Goal: Task Accomplishment & Management: Complete application form

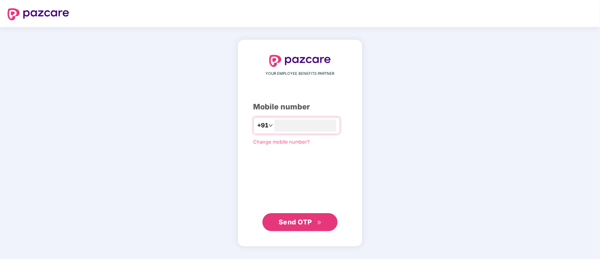
type input "**********"
click at [300, 220] on span "Send OTP" at bounding box center [295, 221] width 33 height 8
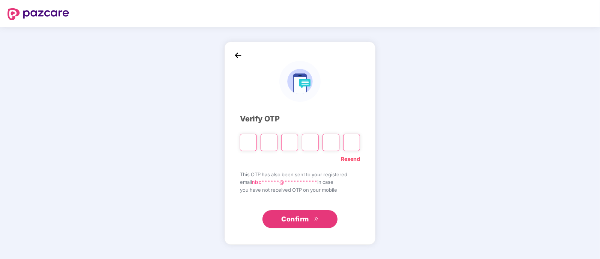
paste input "*"
type input "*"
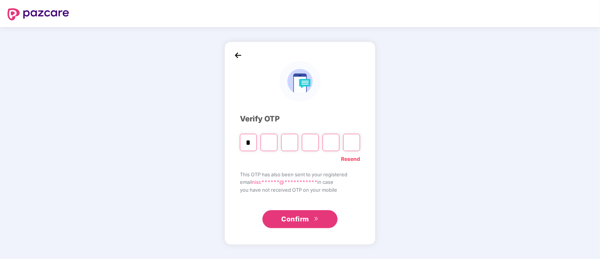
type input "*"
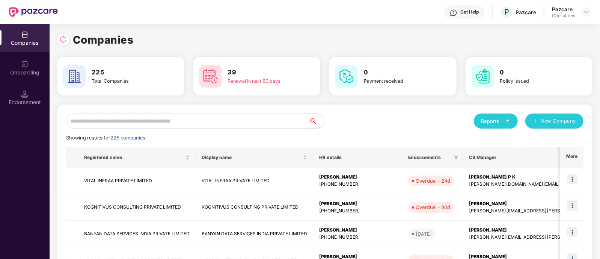
click at [185, 114] on input "text" at bounding box center [187, 120] width 243 height 15
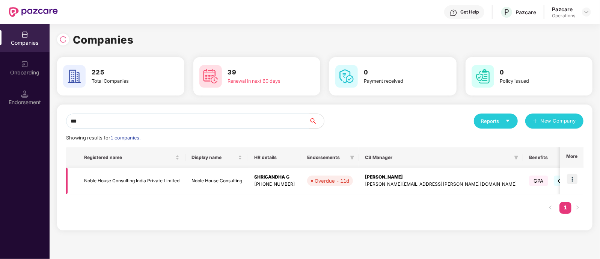
type input "***"
click at [111, 187] on td "Noble House Consulting India Private Limited" at bounding box center [131, 180] width 107 height 27
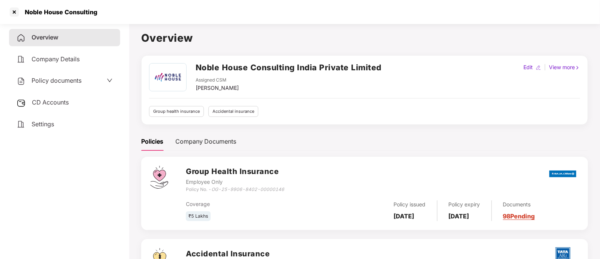
click at [52, 97] on div "CD Accounts" at bounding box center [64, 102] width 111 height 17
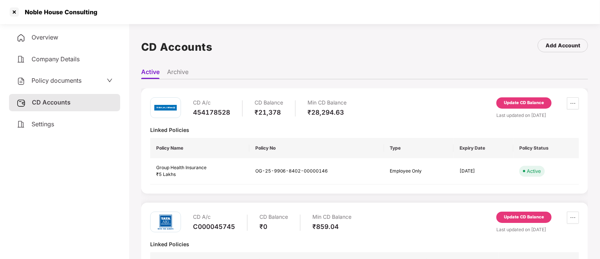
scroll to position [45, 0]
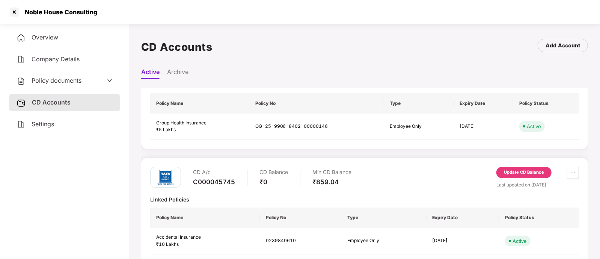
click at [508, 170] on div "Update CD Balance" at bounding box center [524, 172] width 40 height 7
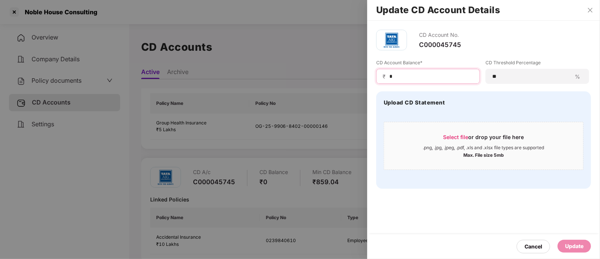
click at [414, 74] on input "*" at bounding box center [430, 76] width 85 height 8
type input "****"
click at [569, 244] on div "Update" at bounding box center [574, 246] width 18 height 8
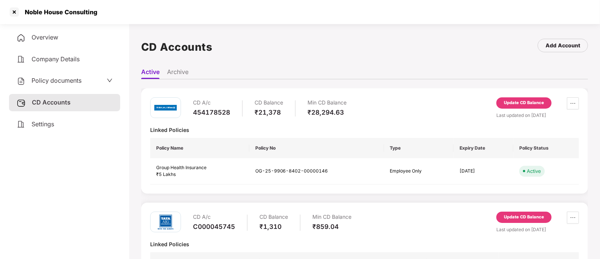
click at [517, 99] on div "Update CD Balance" at bounding box center [523, 102] width 55 height 11
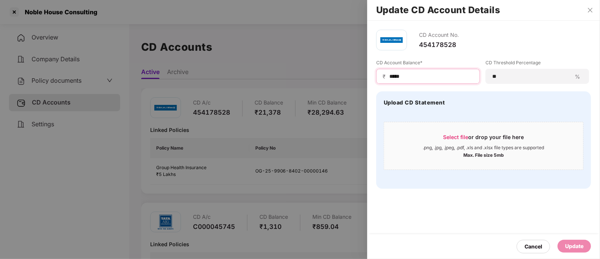
click at [411, 74] on input "*****" at bounding box center [430, 76] width 85 height 8
type input "*****"
click at [570, 248] on div "Update" at bounding box center [574, 246] width 18 height 8
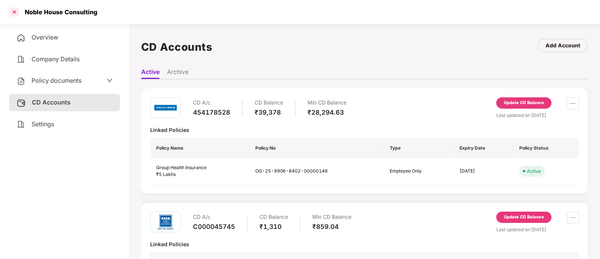
click at [15, 11] on div at bounding box center [14, 12] width 12 height 12
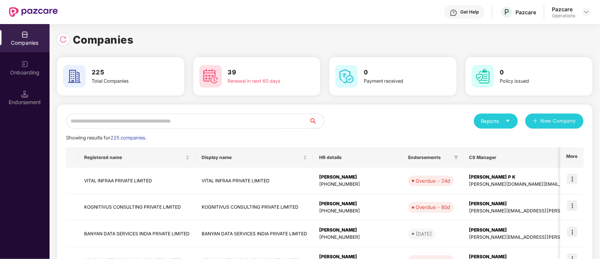
click at [31, 102] on div "Endorsement" at bounding box center [25, 102] width 50 height 8
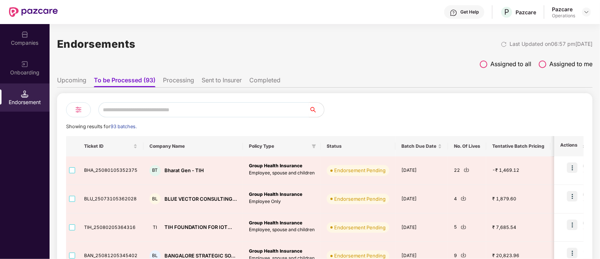
click at [175, 110] on input "text" at bounding box center [203, 109] width 211 height 15
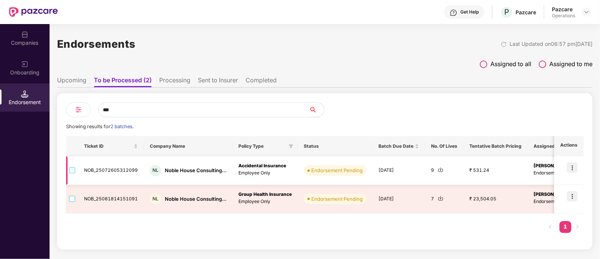
type input "***"
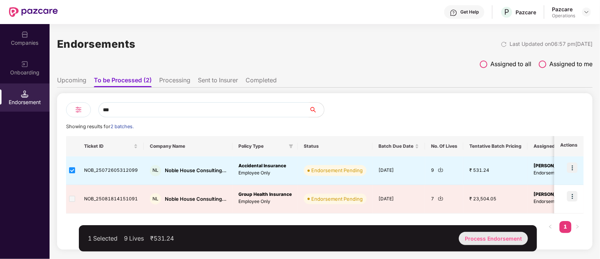
click at [479, 235] on div "Process Endorsement" at bounding box center [493, 238] width 69 height 13
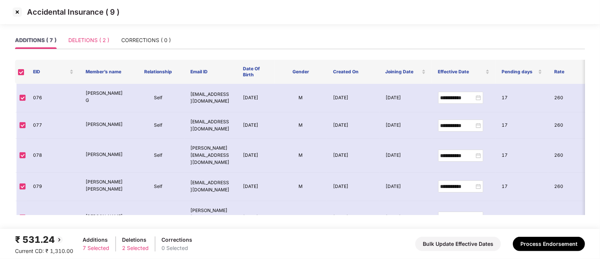
click at [92, 35] on div "DELETIONS ( 2 )" at bounding box center [88, 40] width 41 height 17
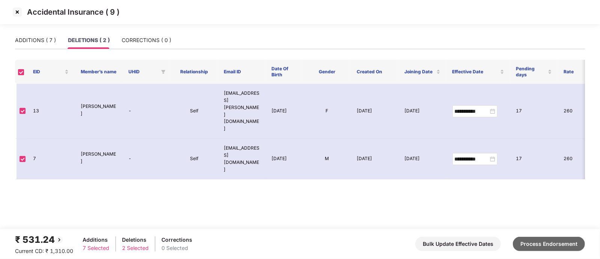
click at [557, 248] on button "Process Endorsement" at bounding box center [549, 243] width 72 height 14
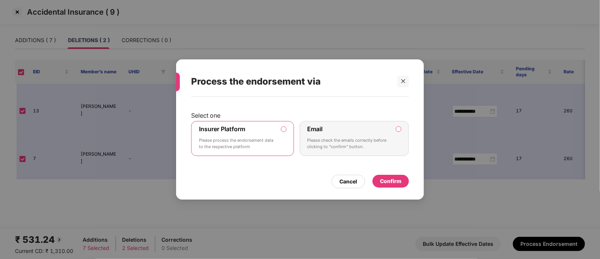
click at [390, 178] on div "Confirm" at bounding box center [390, 181] width 21 height 8
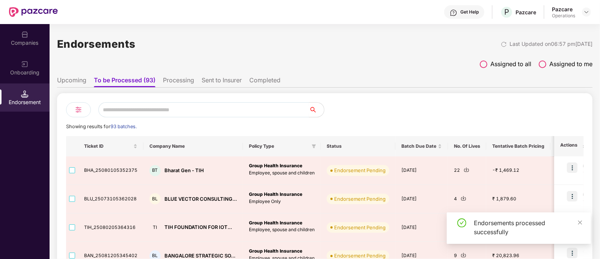
click at [163, 109] on input "text" at bounding box center [203, 109] width 211 height 15
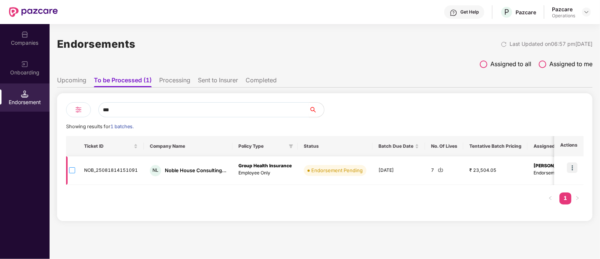
type input "***"
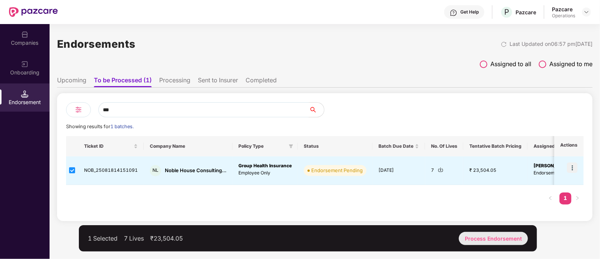
click at [489, 237] on div "Process Endorsement" at bounding box center [493, 238] width 69 height 13
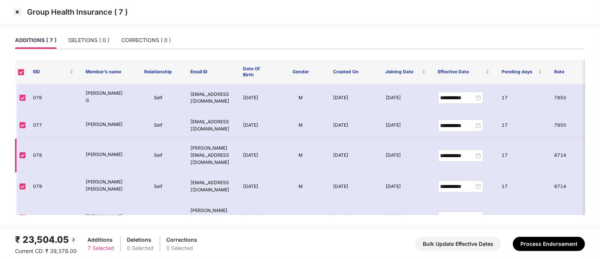
scroll to position [84, 0]
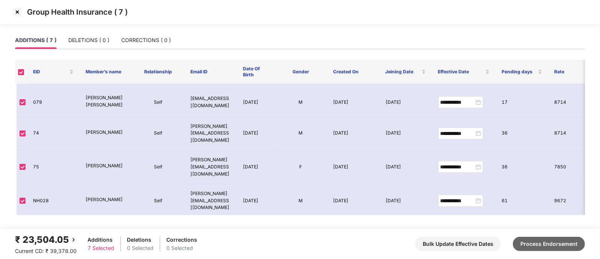
click at [537, 241] on button "Process Endorsement" at bounding box center [549, 243] width 72 height 14
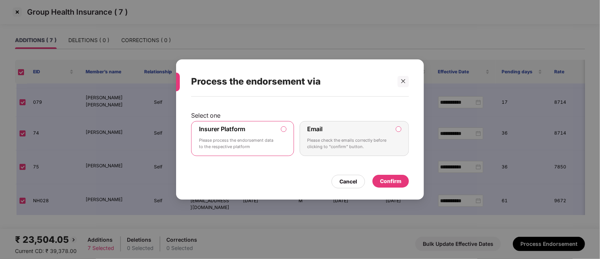
click at [400, 181] on div "Confirm" at bounding box center [390, 181] width 21 height 8
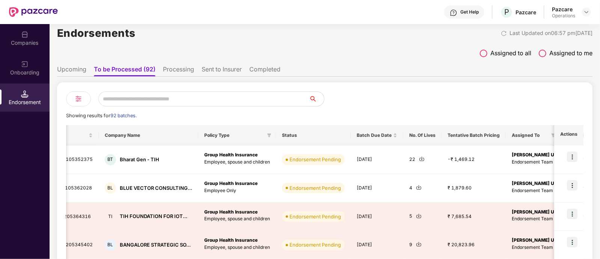
scroll to position [0, 48]
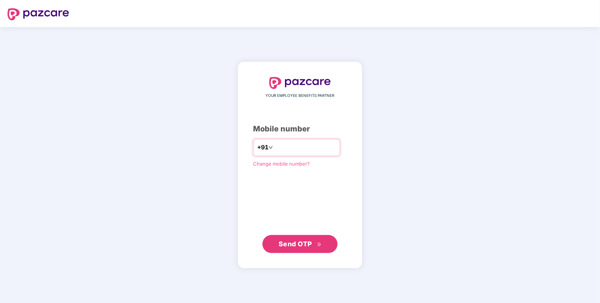
type input "**********"
click at [278, 241] on button "Send OTP" at bounding box center [299, 244] width 75 height 18
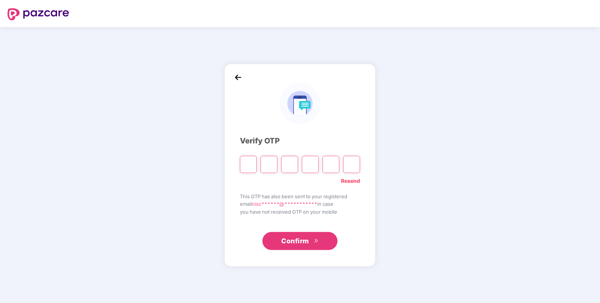
paste input "*"
type input "*"
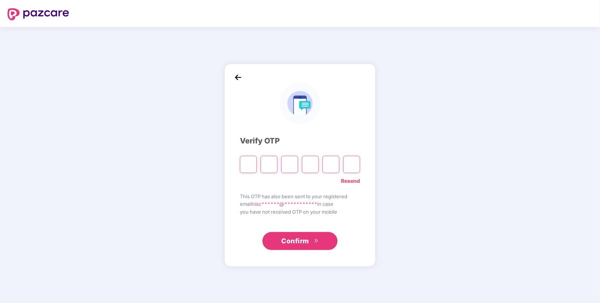
type input "*"
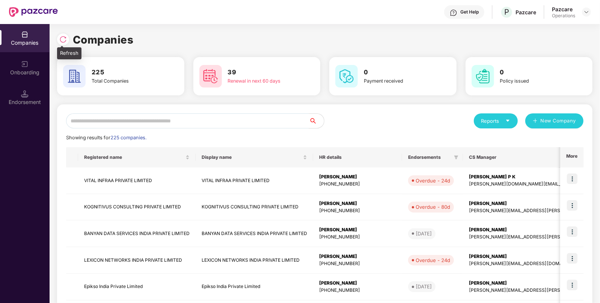
click at [63, 38] on img at bounding box center [63, 40] width 8 height 8
click at [249, 121] on input "text" at bounding box center [187, 120] width 243 height 15
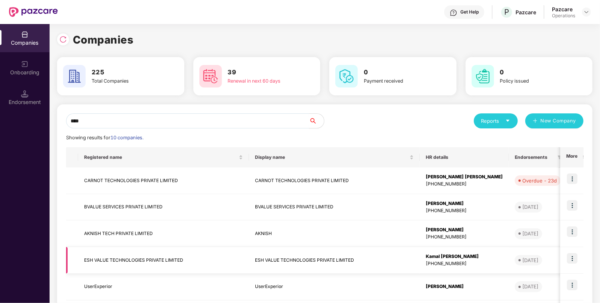
type input "***"
click at [127, 252] on td "ESH VALUE TECHNOLOGIES PRIVATE LIMITED" at bounding box center [163, 260] width 171 height 27
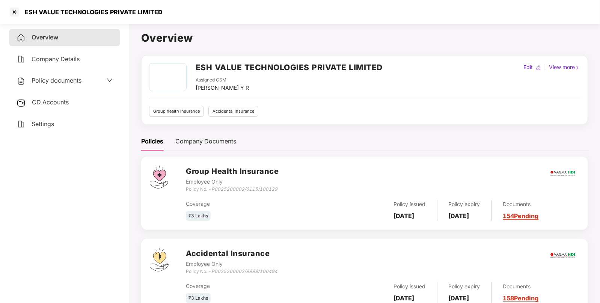
click at [46, 108] on div "CD Accounts" at bounding box center [64, 102] width 111 height 17
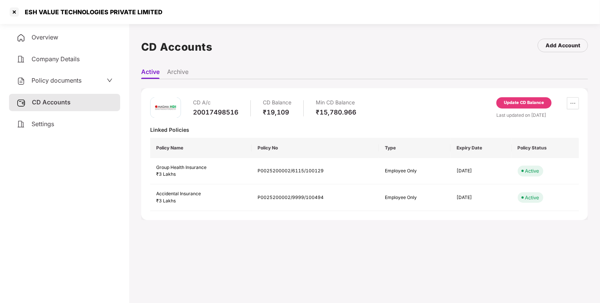
click at [66, 79] on span "Policy documents" at bounding box center [57, 81] width 50 height 8
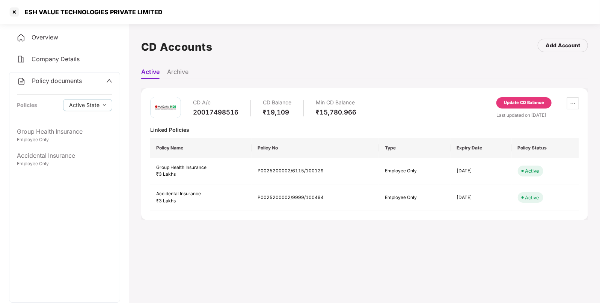
click at [509, 105] on div "Update CD Balance" at bounding box center [524, 102] width 40 height 7
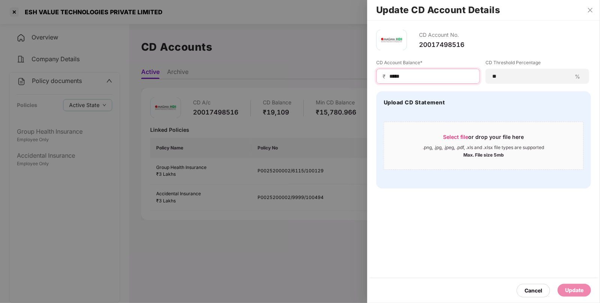
click at [396, 73] on input "*****" at bounding box center [430, 76] width 85 height 8
type input "*****"
click at [572, 289] on div "Update" at bounding box center [574, 290] width 18 height 8
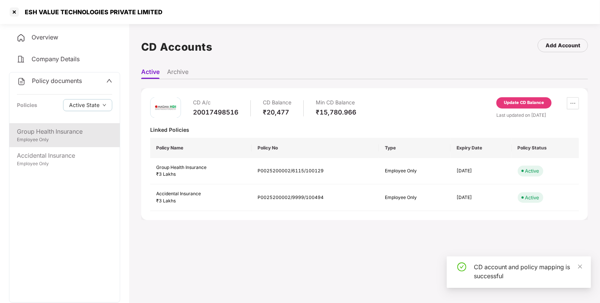
click at [33, 132] on div "Group Health Insurance" at bounding box center [64, 131] width 95 height 9
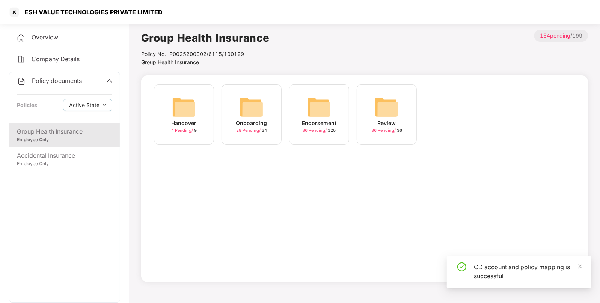
click at [315, 105] on img at bounding box center [319, 107] width 24 height 24
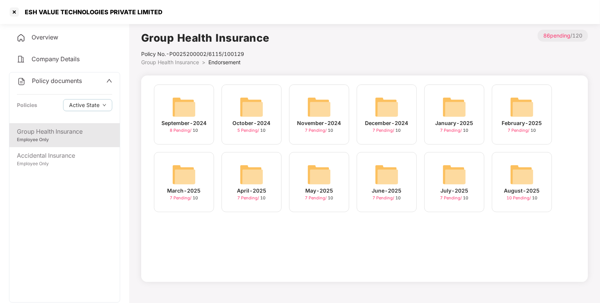
click at [514, 179] on img at bounding box center [522, 175] width 24 height 24
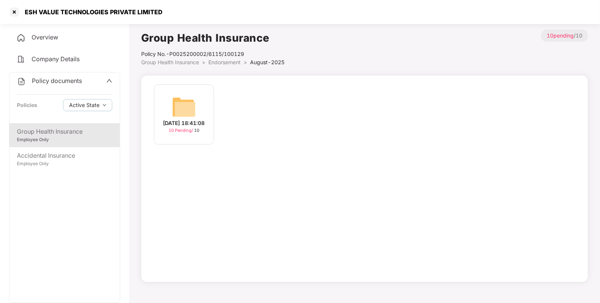
click at [199, 109] on div "[DATE] 18:41:08 10 Pending / 10" at bounding box center [184, 114] width 60 height 60
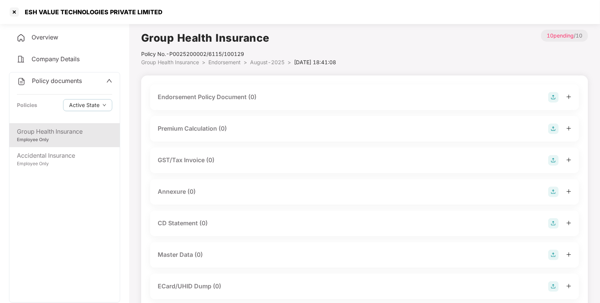
click at [550, 97] on img at bounding box center [553, 97] width 11 height 11
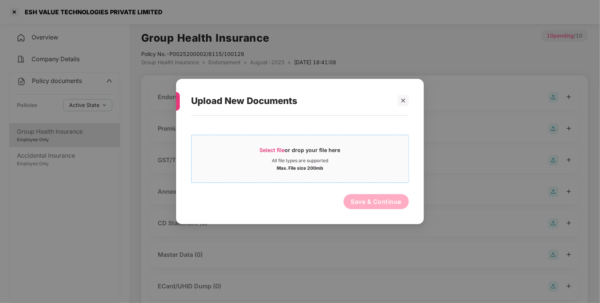
click at [276, 152] on span "Select file" at bounding box center [272, 150] width 25 height 6
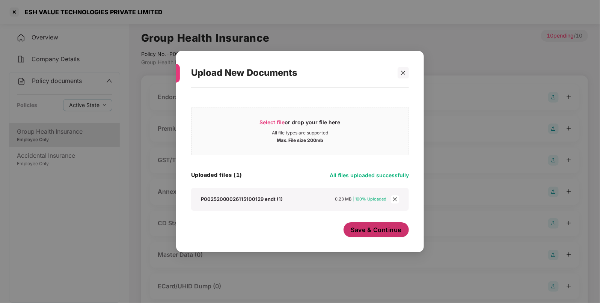
click at [365, 225] on button "Save & Continue" at bounding box center [376, 229] width 66 height 15
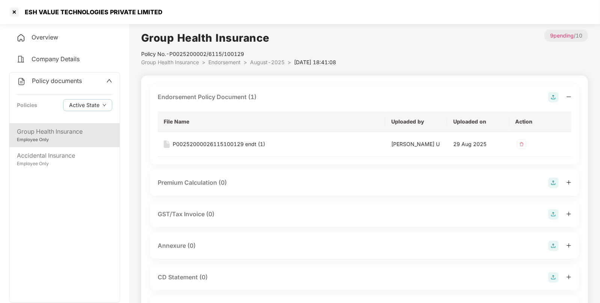
scroll to position [38, 0]
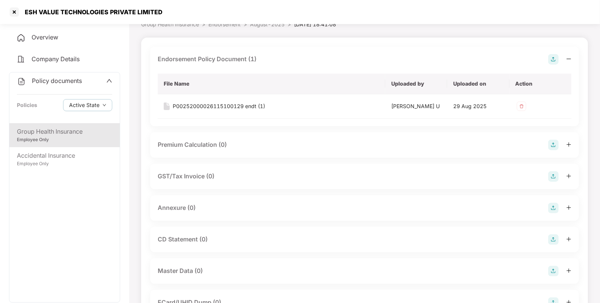
click at [553, 206] on img at bounding box center [553, 208] width 11 height 11
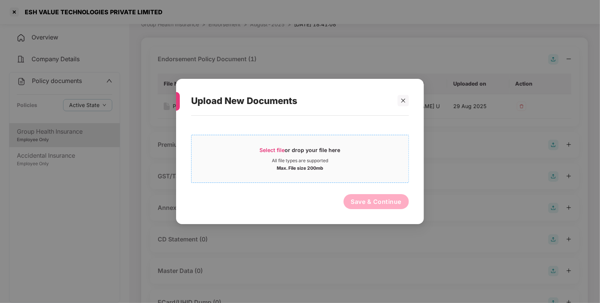
click at [269, 152] on span "Select file" at bounding box center [272, 150] width 25 height 6
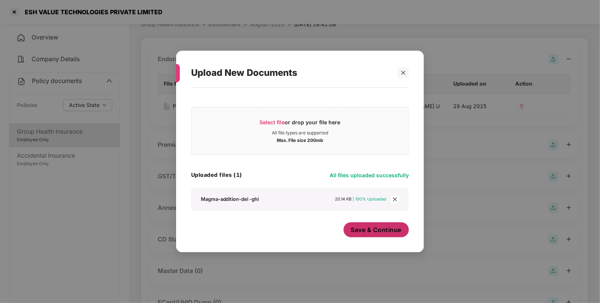
click at [370, 234] on button "Save & Continue" at bounding box center [376, 229] width 66 height 15
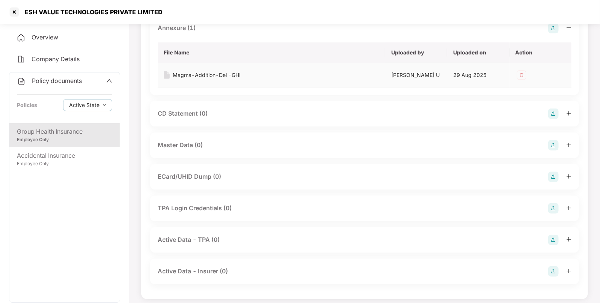
scroll to position [222, 0]
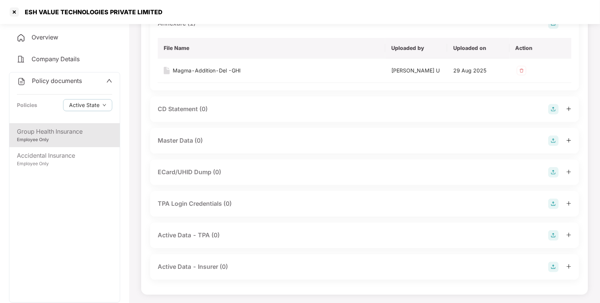
click at [552, 141] on img at bounding box center [553, 141] width 11 height 11
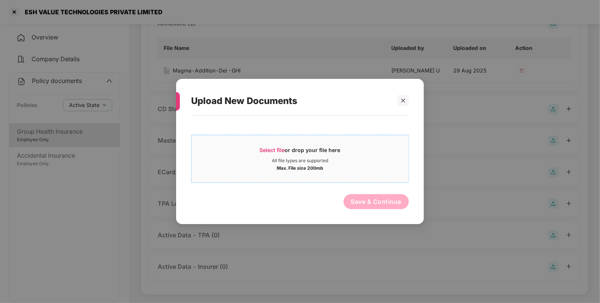
click at [273, 146] on div "Select file or drop your file here" at bounding box center [300, 151] width 81 height 11
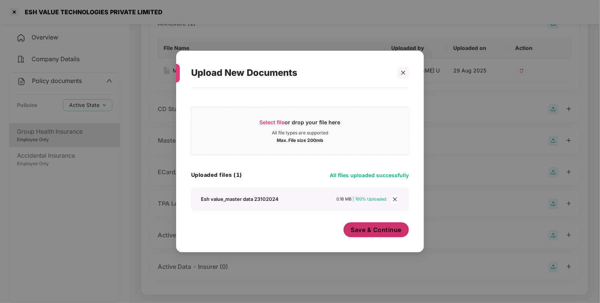
click at [388, 227] on span "Save & Continue" at bounding box center [376, 230] width 51 height 8
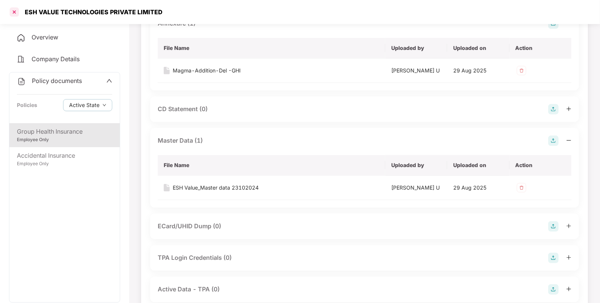
click at [14, 13] on div at bounding box center [14, 12] width 12 height 12
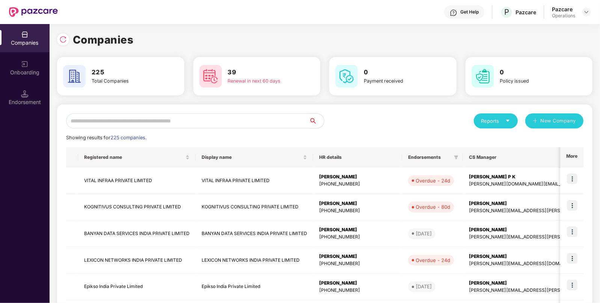
click at [102, 126] on input "text" at bounding box center [187, 120] width 243 height 15
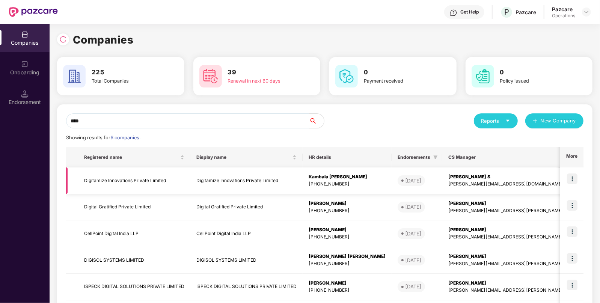
type input "****"
click at [104, 171] on td "Digitamize Innovations Private Limited" at bounding box center [134, 180] width 112 height 27
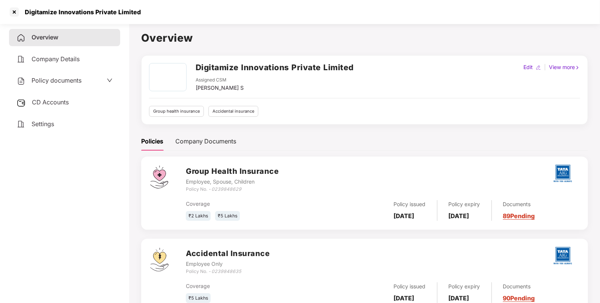
click at [50, 78] on span "Policy documents" at bounding box center [57, 81] width 50 height 8
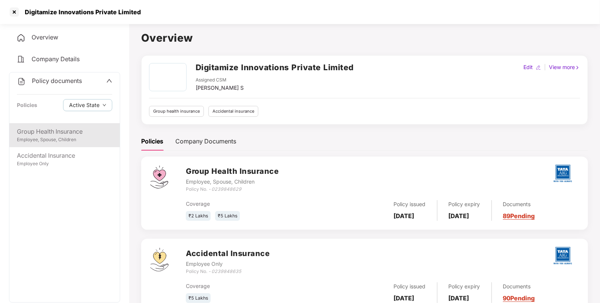
click at [57, 142] on div "Employee, Spouse, Children" at bounding box center [64, 139] width 95 height 7
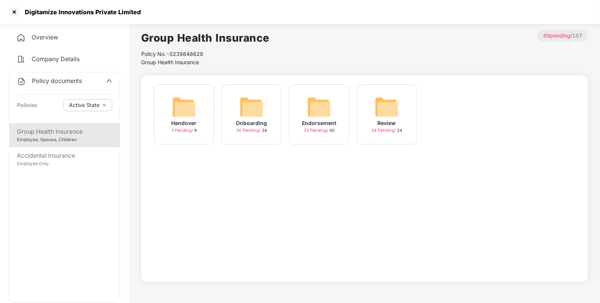
click at [322, 107] on img at bounding box center [319, 107] width 24 height 24
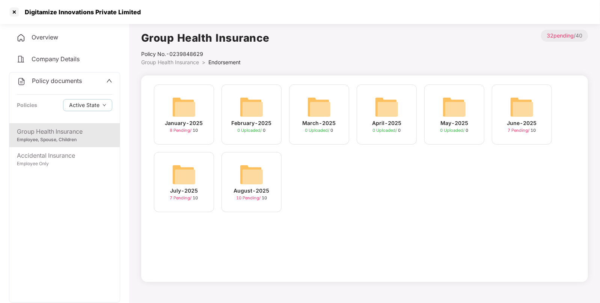
click at [254, 173] on img at bounding box center [251, 175] width 24 height 24
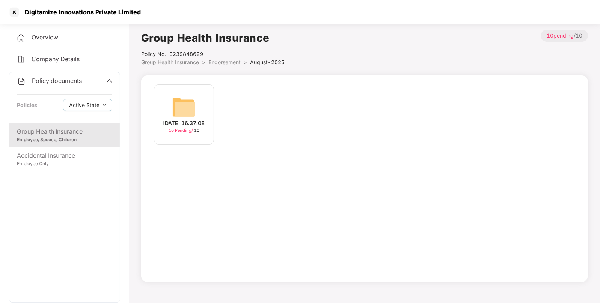
click at [186, 105] on img at bounding box center [184, 107] width 24 height 24
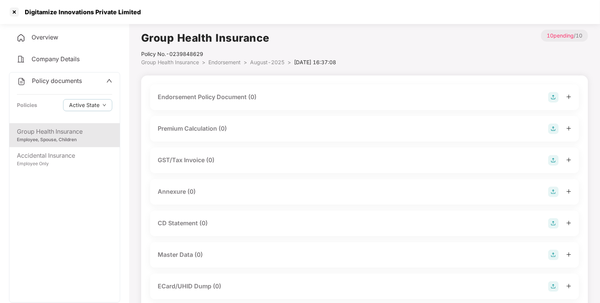
click at [552, 96] on img at bounding box center [553, 97] width 11 height 11
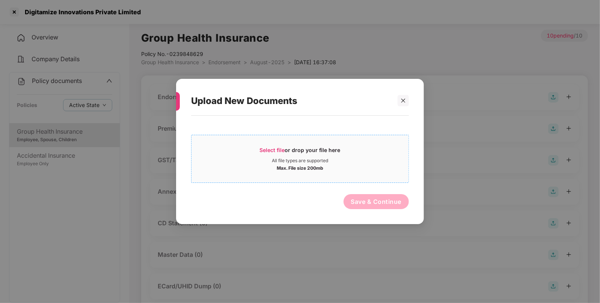
click at [269, 151] on span "Select file" at bounding box center [272, 150] width 25 height 6
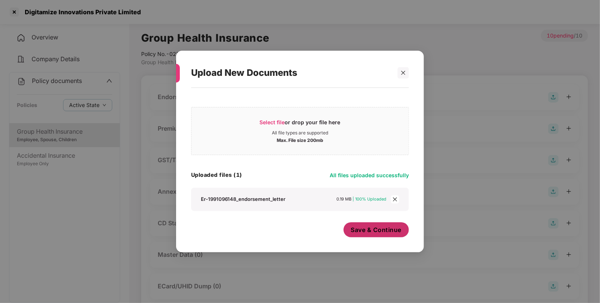
click at [367, 227] on span "Save & Continue" at bounding box center [376, 230] width 51 height 8
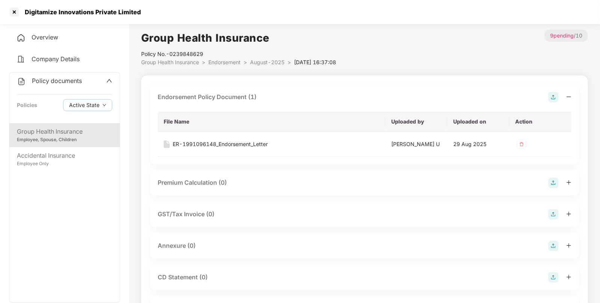
click at [546, 242] on div "Annexure (0)" at bounding box center [365, 246] width 414 height 11
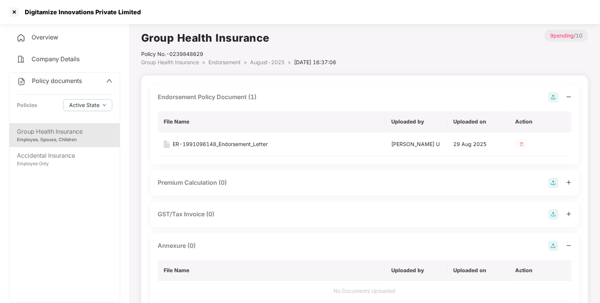
click at [557, 244] on img at bounding box center [553, 246] width 11 height 11
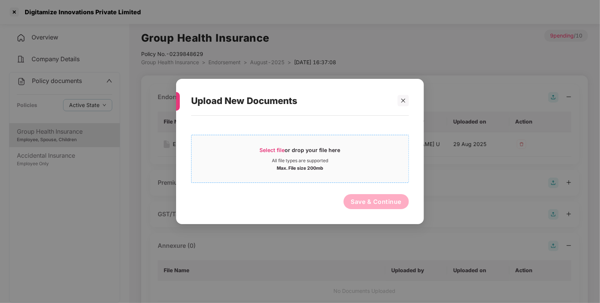
click at [263, 152] on span "Select file" at bounding box center [272, 150] width 25 height 6
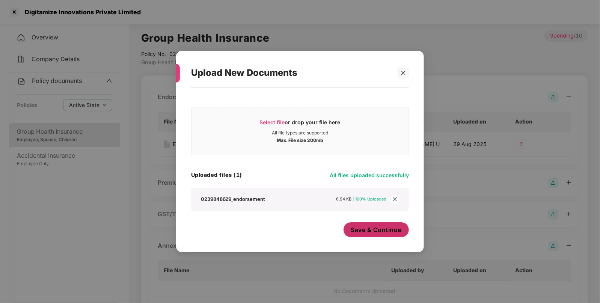
click at [352, 229] on span "Save & Continue" at bounding box center [376, 230] width 51 height 8
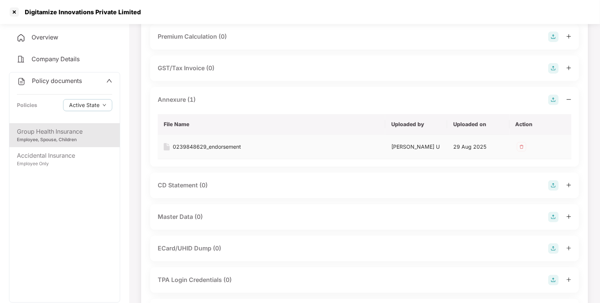
scroll to position [147, 0]
click at [552, 217] on img at bounding box center [553, 216] width 11 height 11
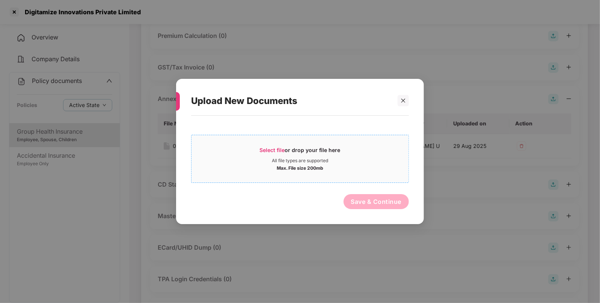
click at [278, 147] on span "Select file" at bounding box center [272, 150] width 25 height 6
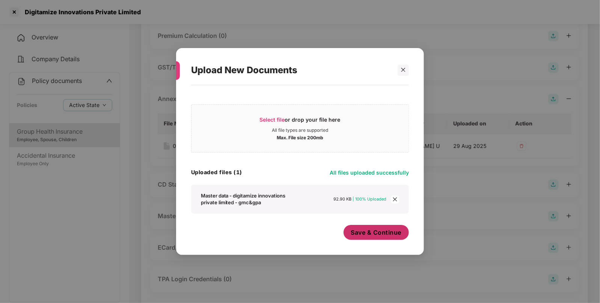
click at [360, 229] on span "Save & Continue" at bounding box center [376, 232] width 51 height 8
